Goal: Task Accomplishment & Management: Use online tool/utility

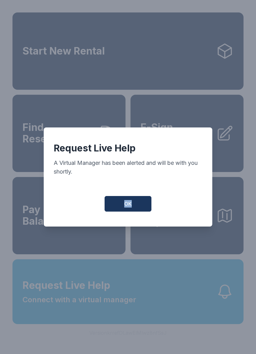
click at [139, 209] on button "OK" at bounding box center [127, 204] width 47 height 16
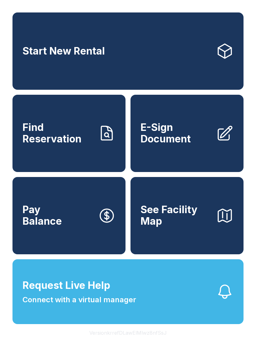
click at [147, 298] on button "Request Live Help Connect with a virtual manager" at bounding box center [127, 291] width 231 height 65
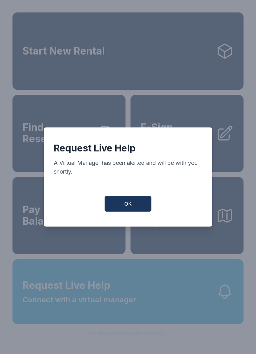
click at [143, 206] on button "OK" at bounding box center [127, 204] width 47 height 16
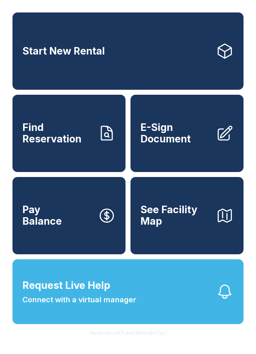
click at [100, 322] on button "Request Live Help Connect with a virtual manager" at bounding box center [127, 291] width 231 height 65
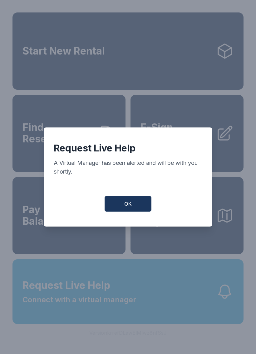
click at [118, 212] on button "OK" at bounding box center [127, 204] width 47 height 16
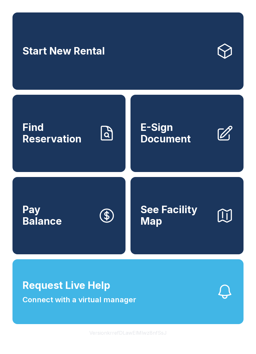
click at [177, 294] on button "Request Live Help Connect with a virtual manager" at bounding box center [127, 291] width 231 height 65
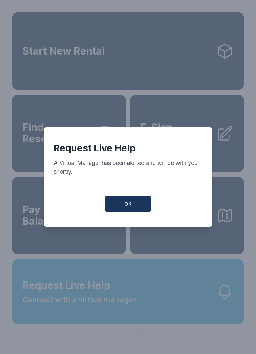
click at [121, 204] on button "OK" at bounding box center [127, 204] width 47 height 16
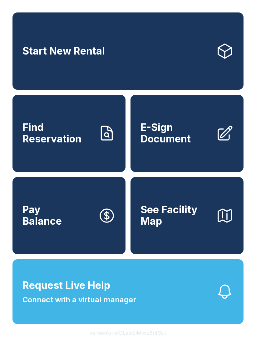
click at [39, 306] on span "Connect with a virtual manager" at bounding box center [79, 299] width 114 height 11
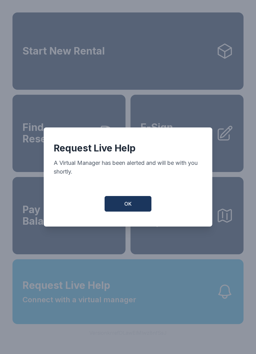
click at [119, 206] on button "OK" at bounding box center [127, 204] width 47 height 16
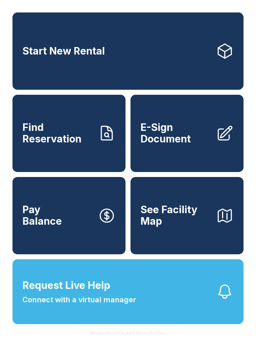
click at [80, 349] on div "Start New Rental Find Reservation E-Sign Document Pay Balance See Facility Map …" at bounding box center [128, 177] width 256 height 354
click at [100, 324] on button "Request Live Help Connect with a virtual manager" at bounding box center [127, 291] width 231 height 65
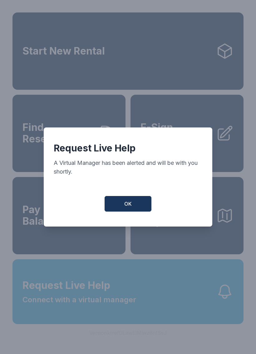
click at [148, 206] on button "OK" at bounding box center [127, 204] width 47 height 16
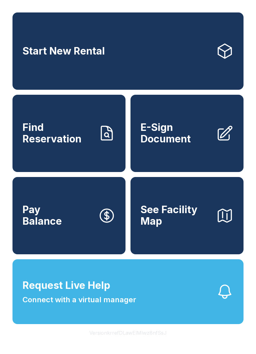
click at [64, 220] on button "Pay Balance" at bounding box center [68, 215] width 113 height 77
click at [180, 324] on button "Request Live Help Connect with a virtual manager" at bounding box center [127, 291] width 231 height 65
